Goal: Transaction & Acquisition: Purchase product/service

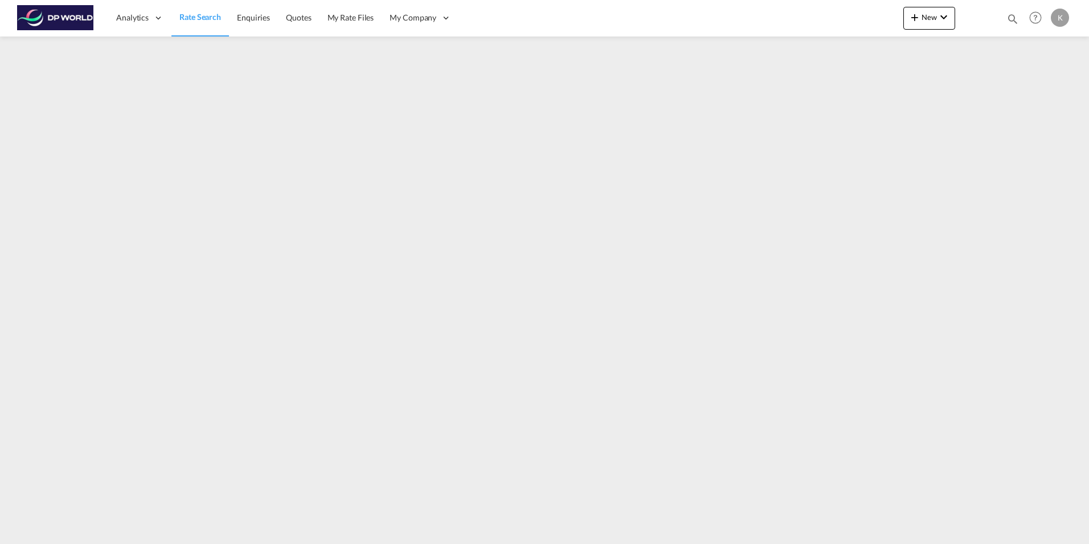
click at [203, 22] on span "Rate Search" at bounding box center [200, 17] width 42 height 10
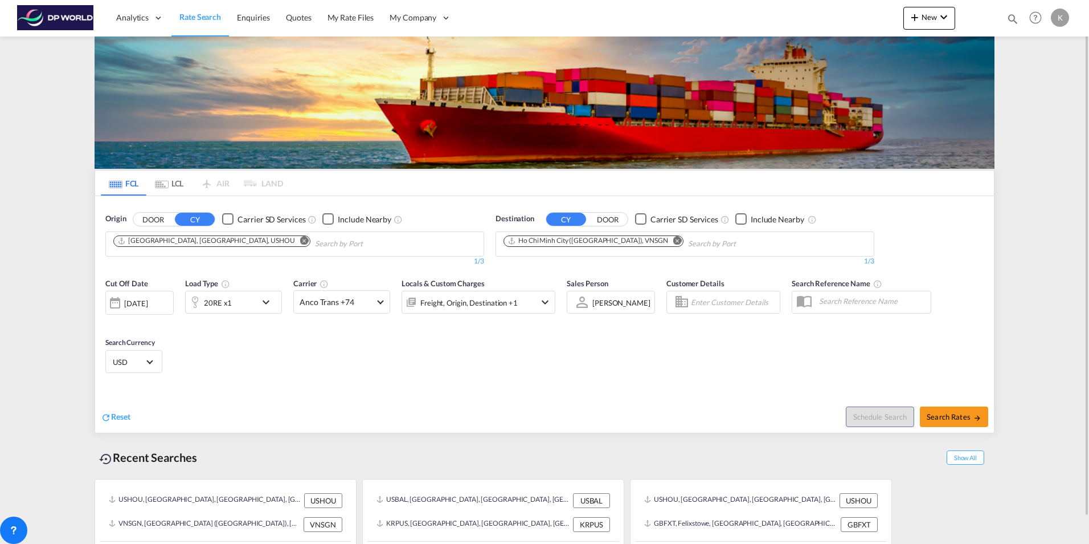
drag, startPoint x: 631, startPoint y: 240, endPoint x: 596, endPoint y: 245, distance: 34.5
click at [673, 240] on md-icon "Remove" at bounding box center [677, 240] width 9 height 9
click at [545, 242] on body "Analytics Dashboard Rate Search Enquiries Quotes My Rate Files My Company" at bounding box center [544, 272] width 1089 height 544
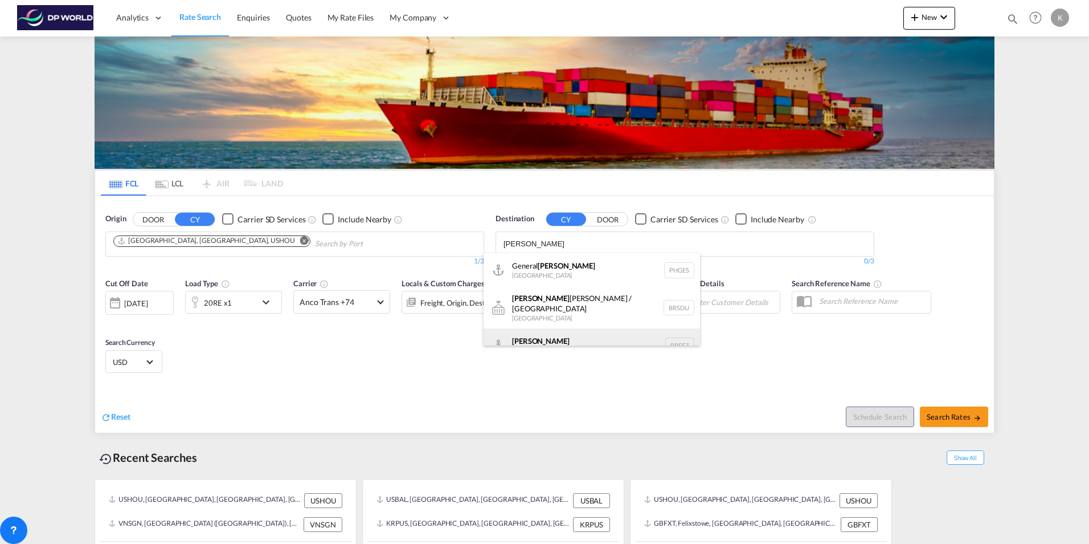
type input "[PERSON_NAME]"
click at [545, 337] on div "[PERSON_NAME] [GEOGRAPHIC_DATA] BRSSZ" at bounding box center [592, 345] width 216 height 34
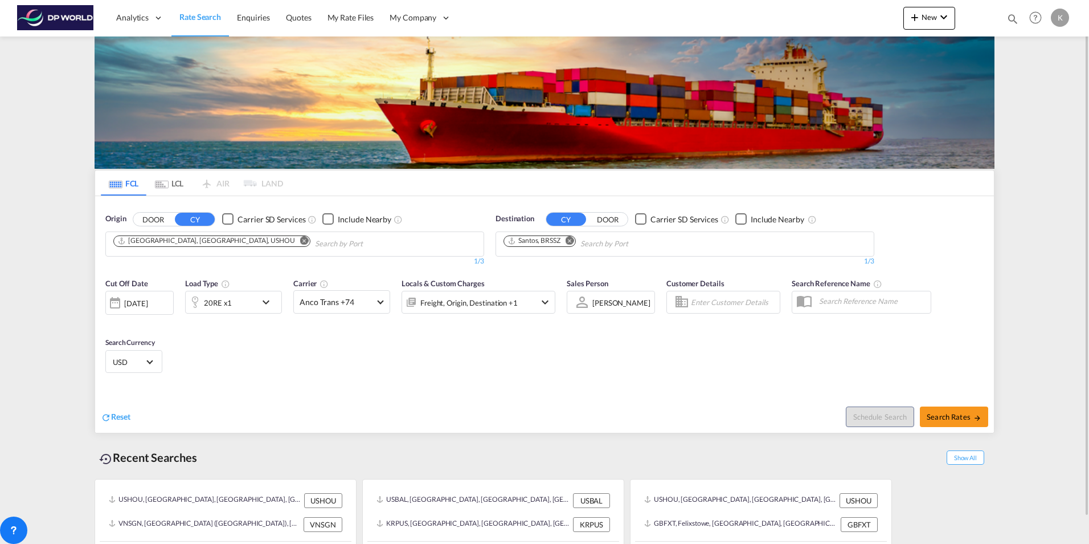
click at [267, 300] on md-icon "icon-chevron-down" at bounding box center [268, 302] width 19 height 14
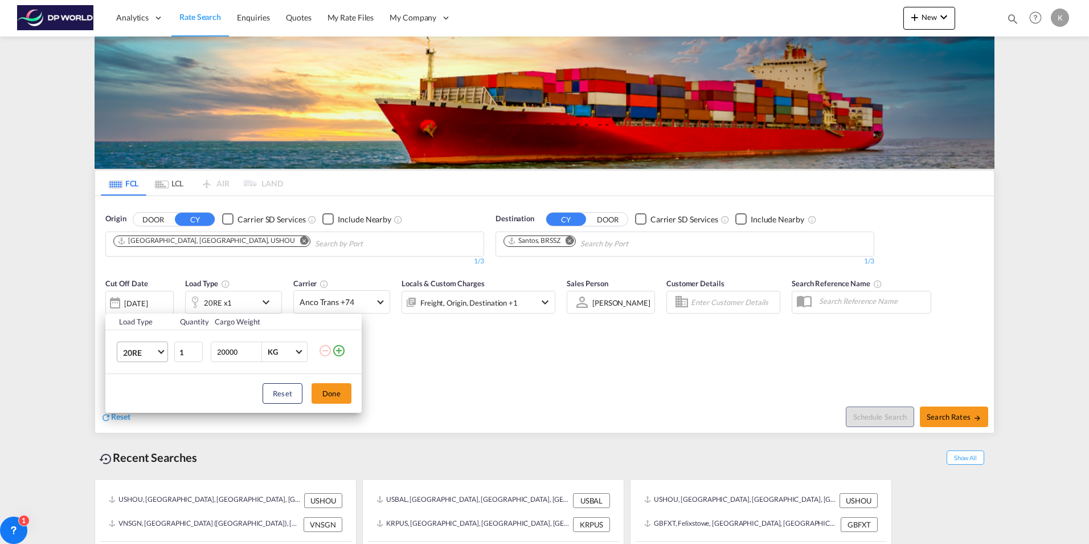
click at [156, 351] on span "20RE" at bounding box center [139, 352] width 33 height 11
click at [146, 303] on md-option "40HC" at bounding box center [152, 297] width 77 height 27
click at [338, 393] on button "Done" at bounding box center [332, 393] width 40 height 21
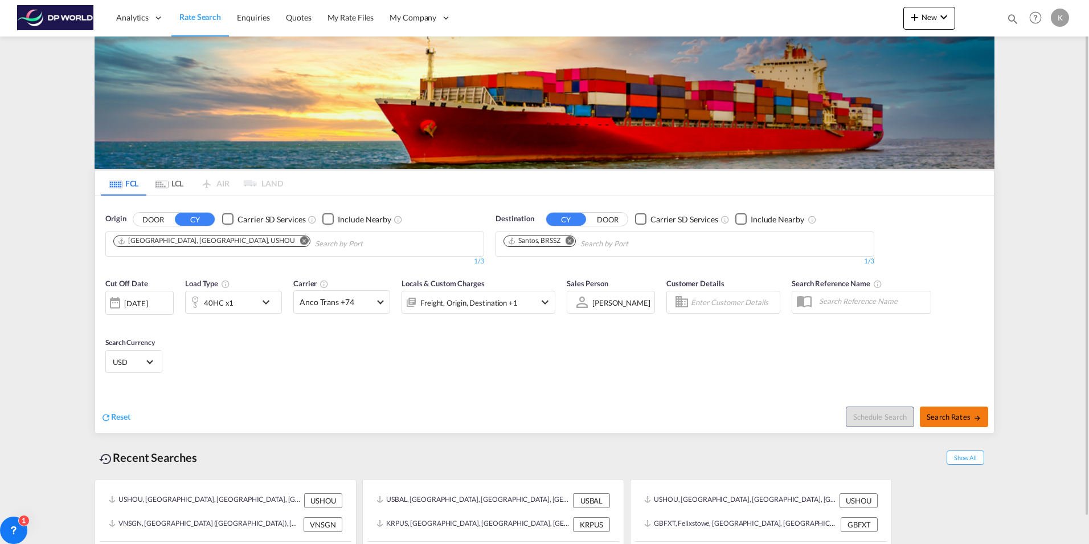
click at [972, 415] on span "Search Rates" at bounding box center [954, 416] width 55 height 9
type input "USHOU to BRSSZ / [DATE]"
